Goal: Information Seeking & Learning: Learn about a topic

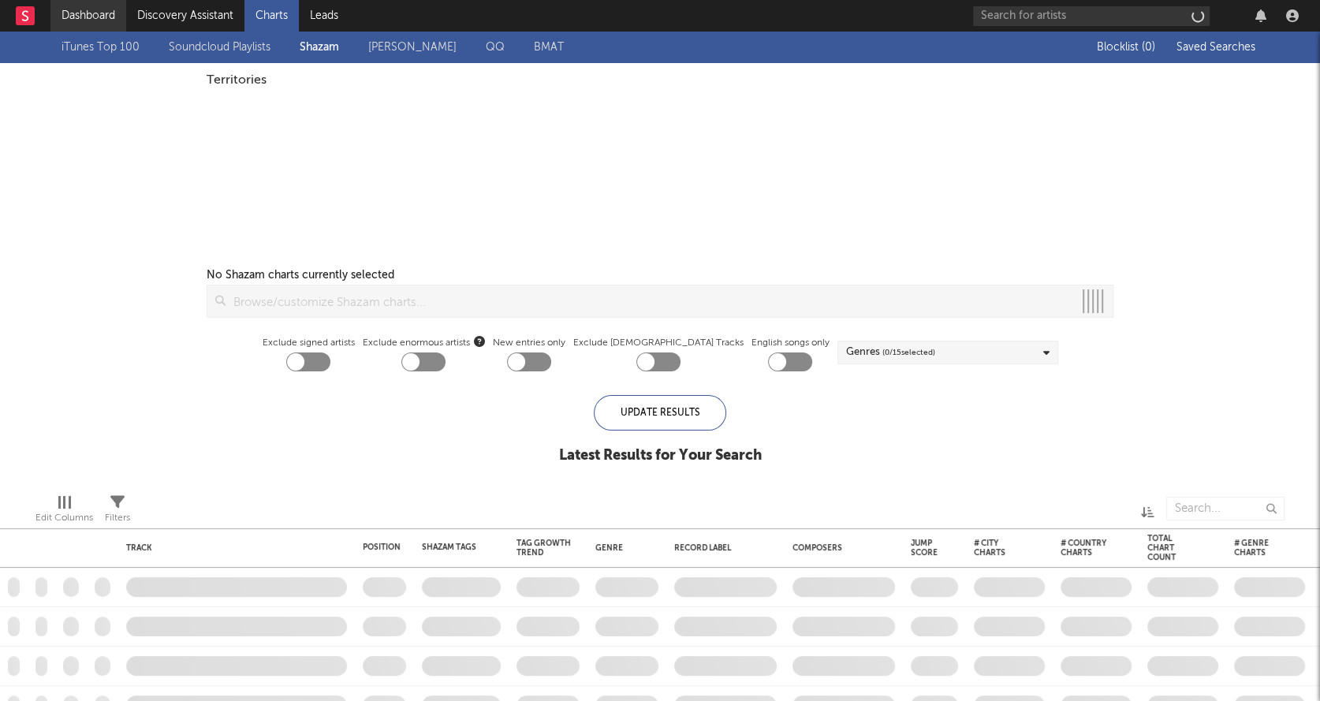
click at [95, 29] on link "Dashboard" at bounding box center [88, 16] width 76 height 32
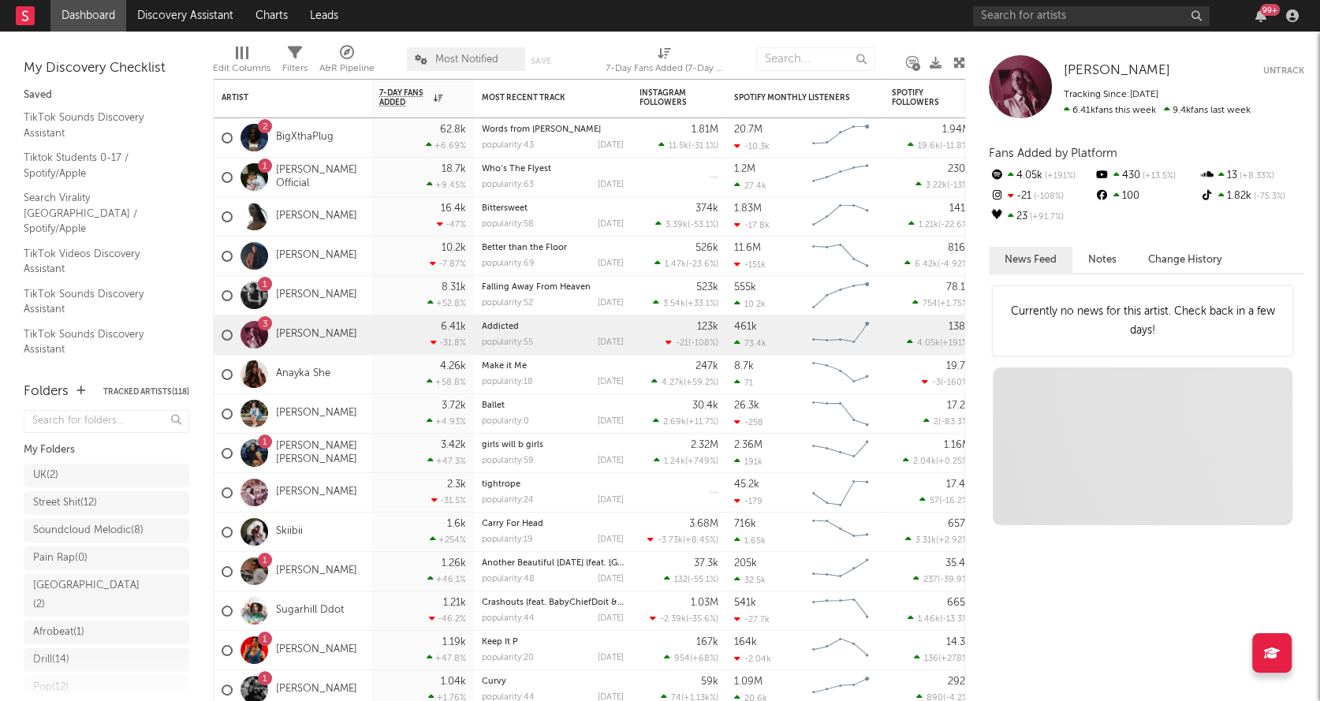
scroll to position [290, 0]
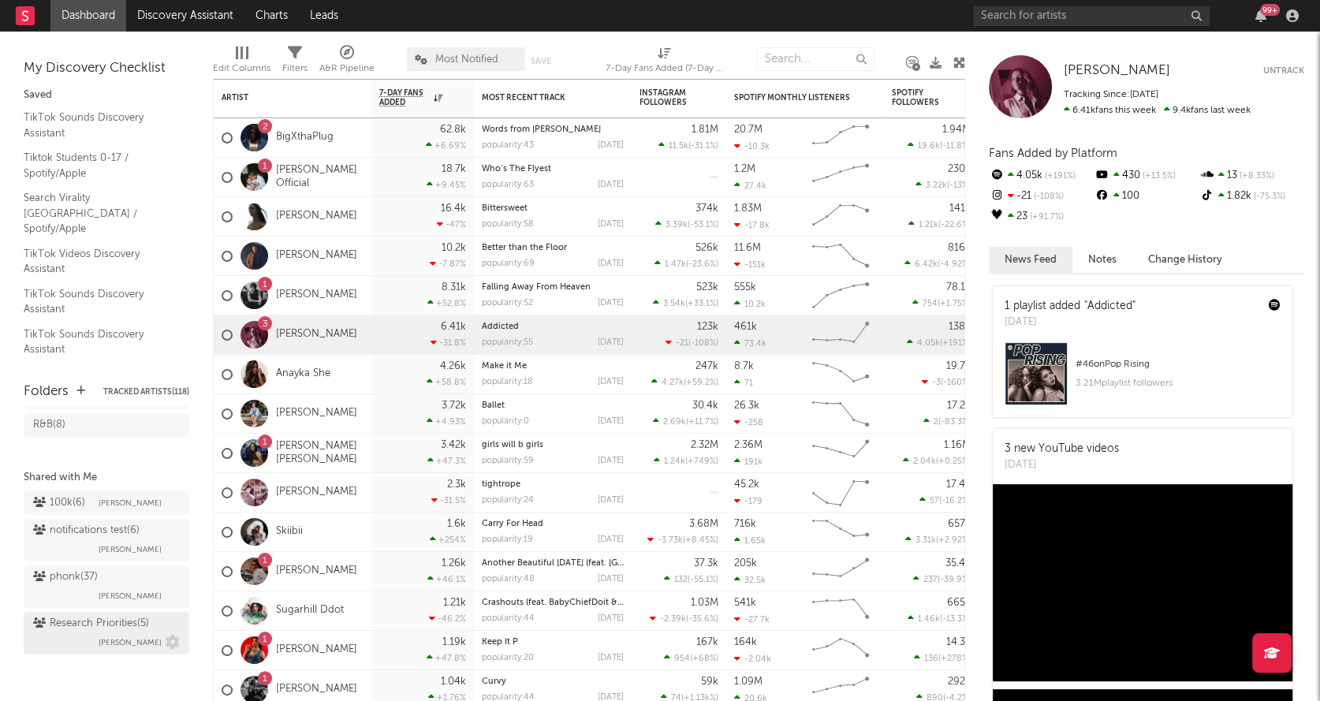
click at [99, 648] on span "[PERSON_NAME]" at bounding box center [130, 642] width 63 height 19
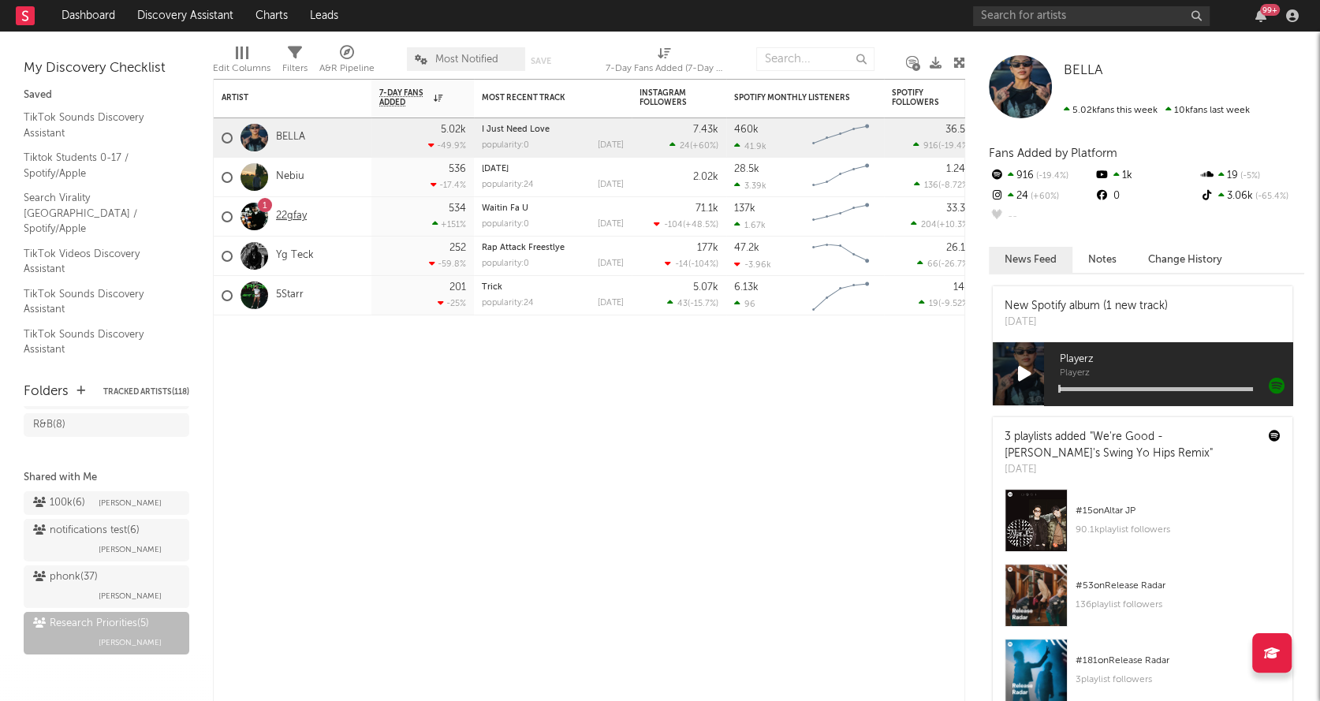
click at [288, 214] on link "22gfay" at bounding box center [291, 216] width 31 height 13
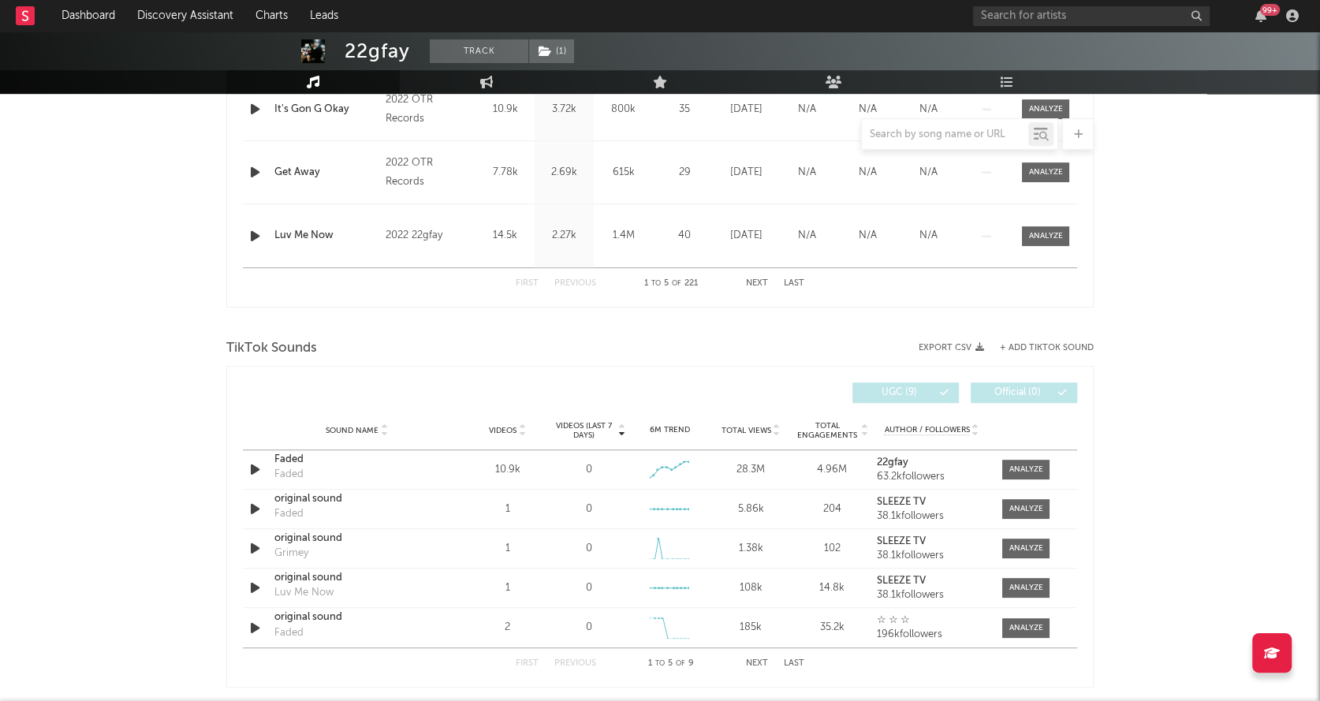
select select "6m"
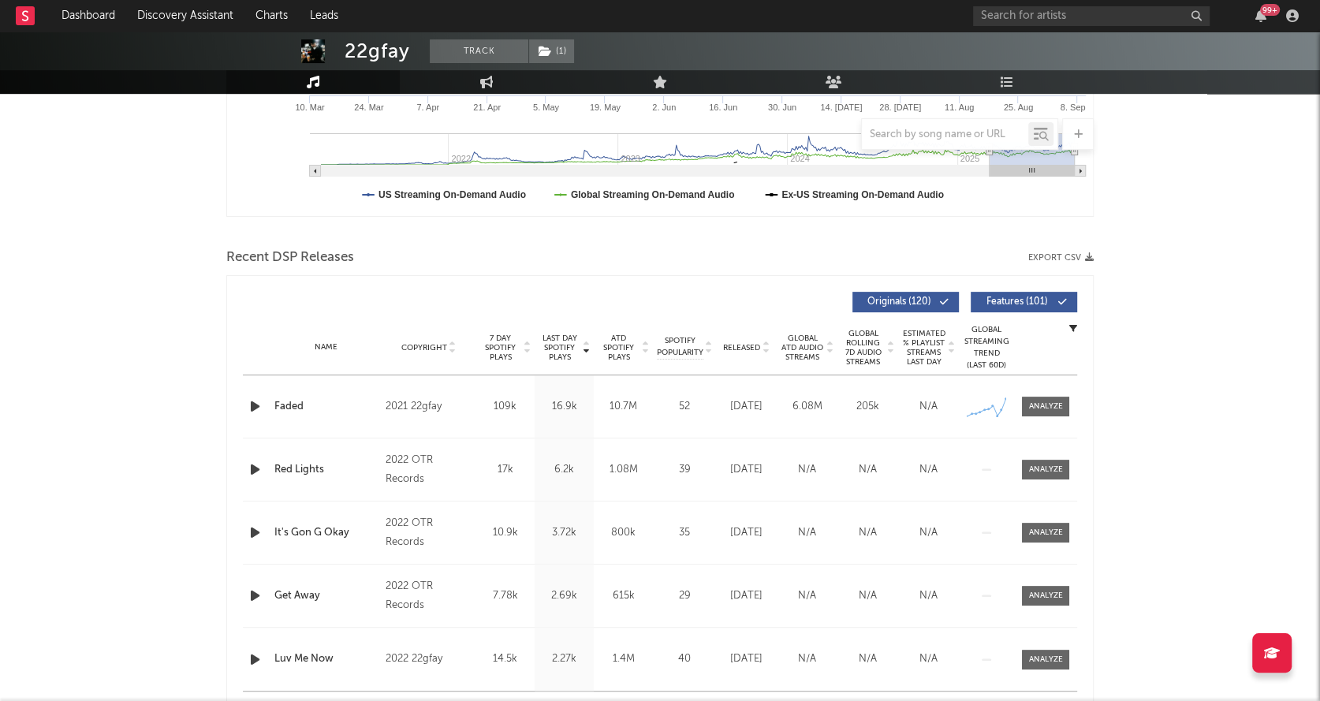
scroll to position [598, 0]
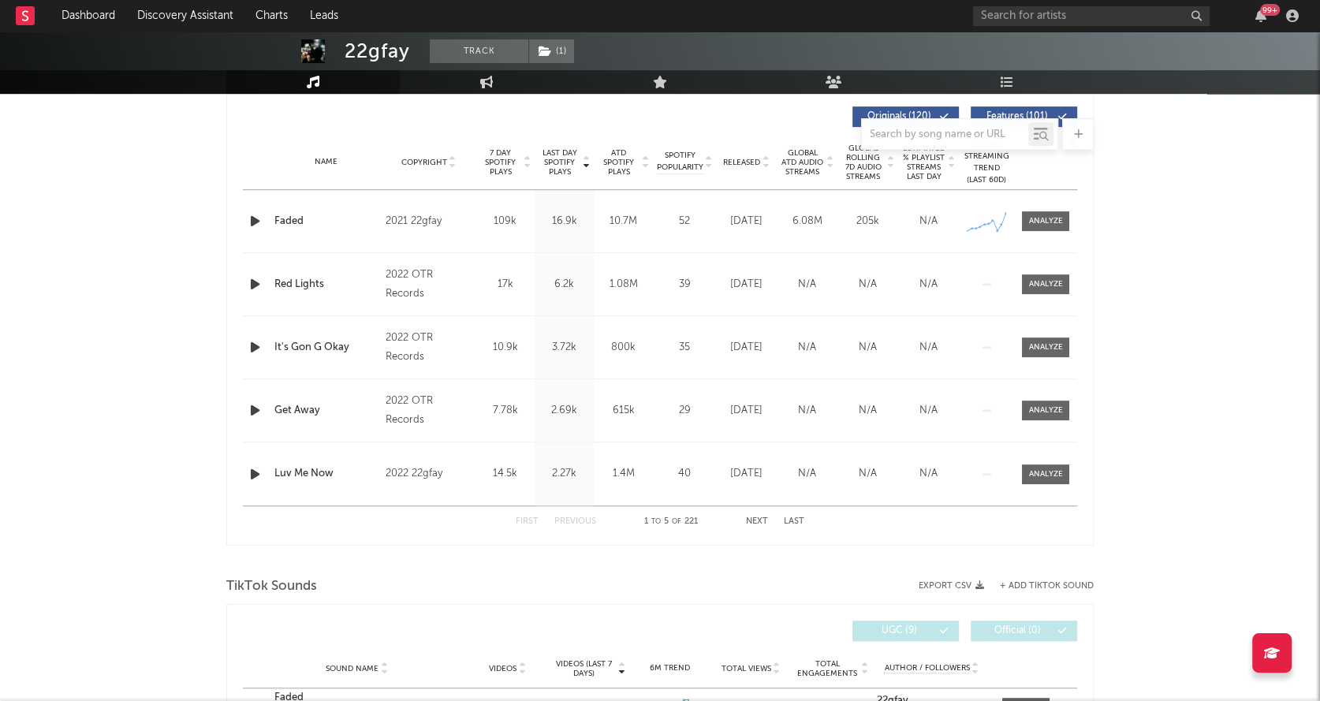
click at [1040, 206] on div "Name Faded Copyright 2021 22gfay Label 22gfay Album Names Book Of Deuce, Chapte…" at bounding box center [660, 221] width 835 height 62
click at [1040, 215] on div at bounding box center [1046, 221] width 34 height 12
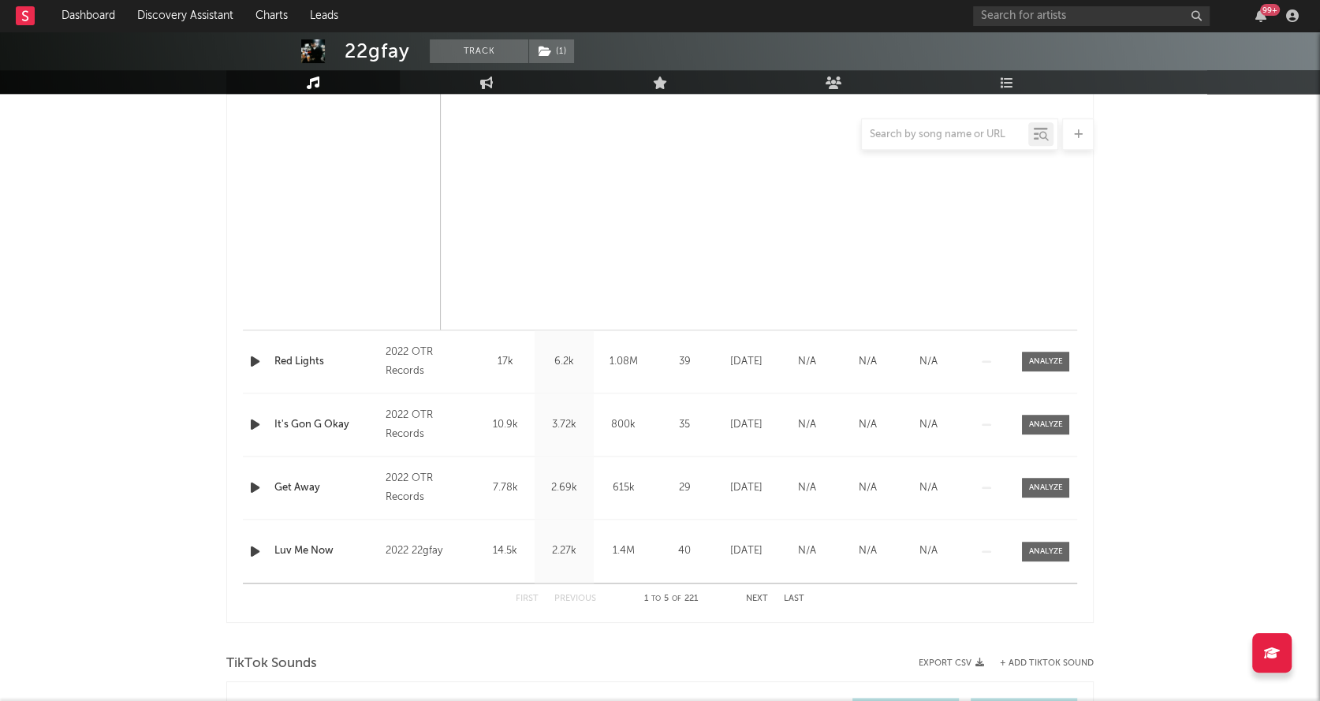
select select "6m"
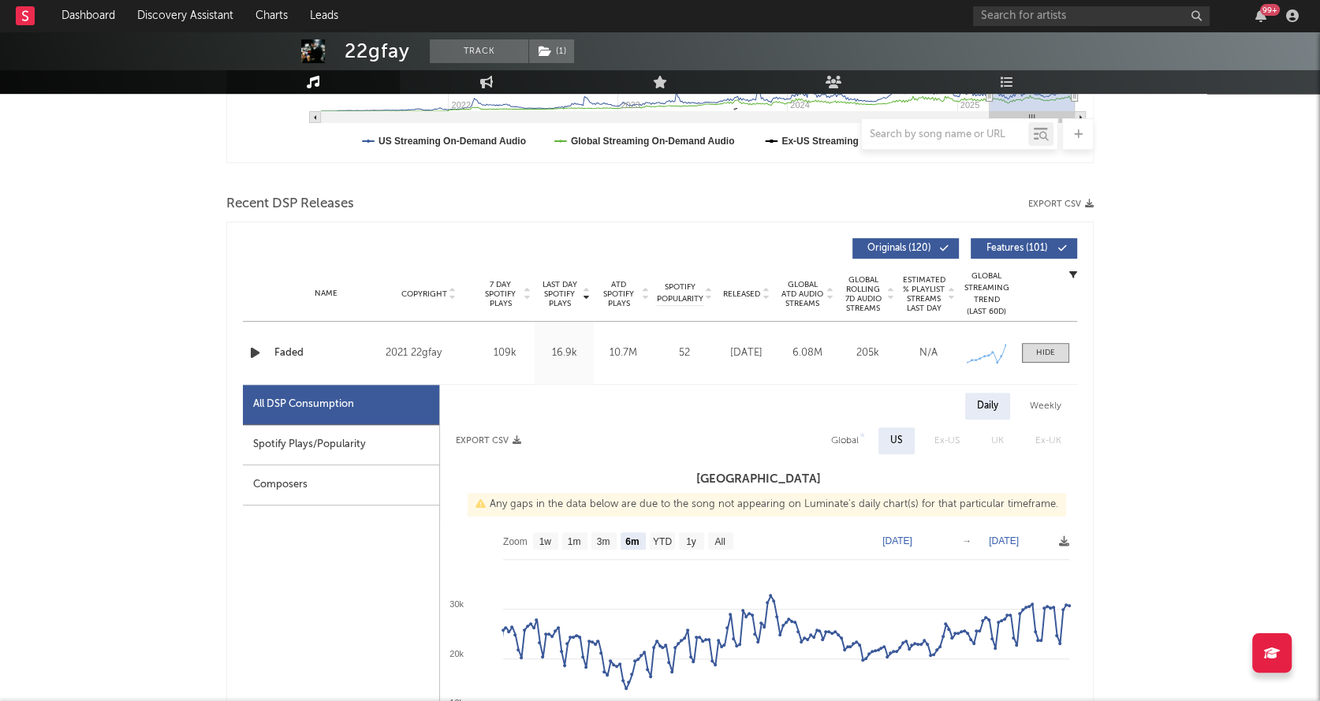
scroll to position [465, 0]
